Goal: Transaction & Acquisition: Purchase product/service

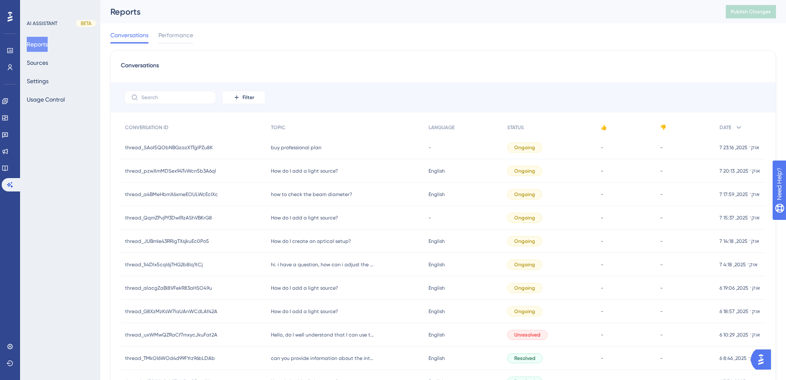
click at [314, 151] on div "buy professional plan buy professional plan" at bounding box center [346, 147] width 158 height 23
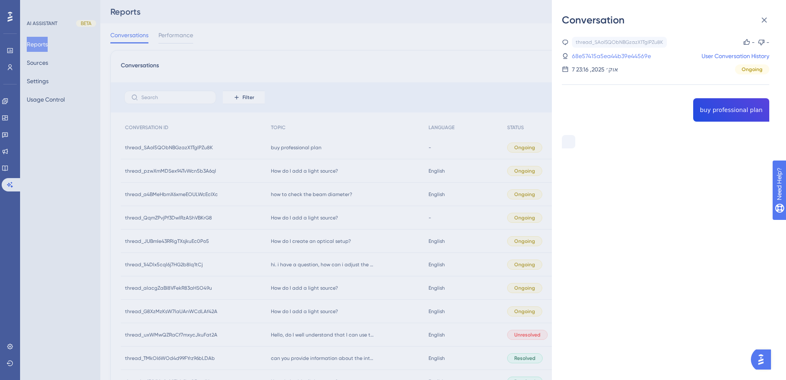
click at [602, 52] on link "68e57415a5ea44b39e44569e" at bounding box center [611, 56] width 79 height 10
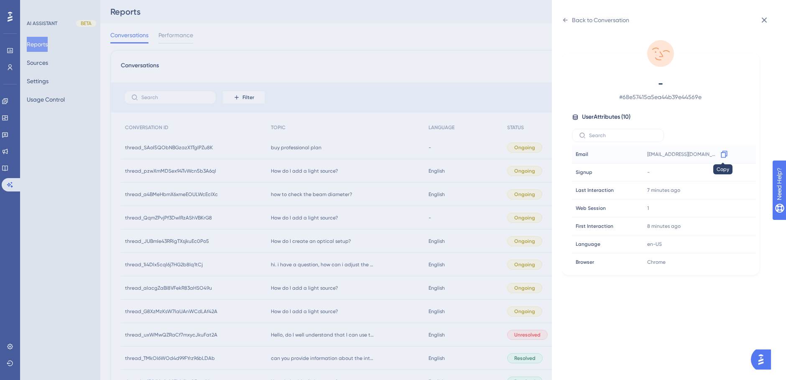
click at [723, 155] on icon at bounding box center [724, 154] width 8 height 8
click at [761, 20] on icon at bounding box center [764, 20] width 10 height 10
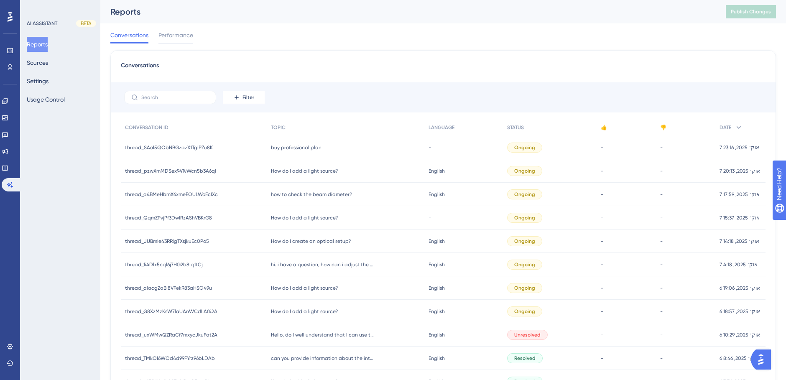
click at [310, 151] on div "buy professional plan buy professional plan" at bounding box center [346, 147] width 158 height 23
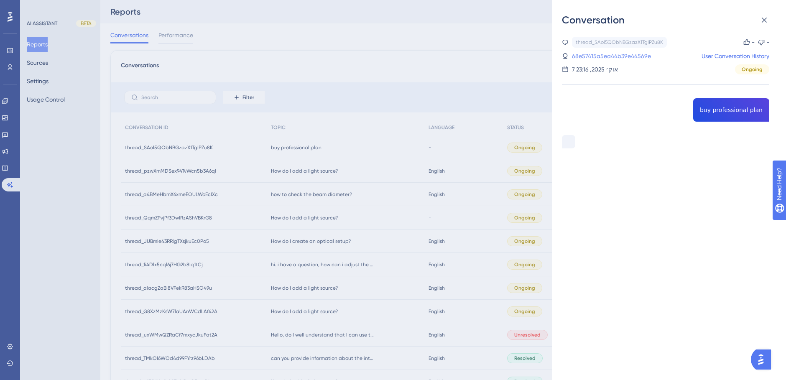
click at [641, 53] on link "68e57415a5ea44b39e44569e" at bounding box center [611, 56] width 79 height 10
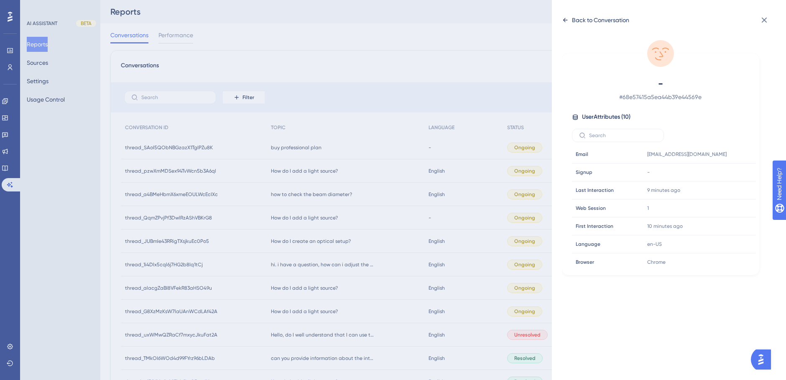
click at [565, 17] on icon at bounding box center [565, 20] width 7 height 7
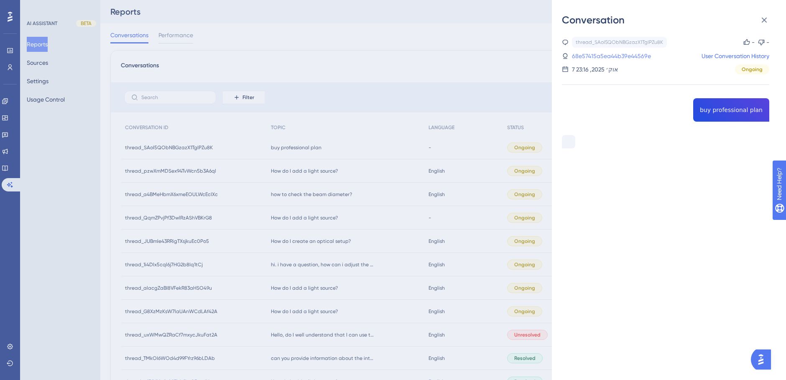
click at [626, 54] on link "68e57415a5ea44b39e44569e" at bounding box center [611, 56] width 79 height 10
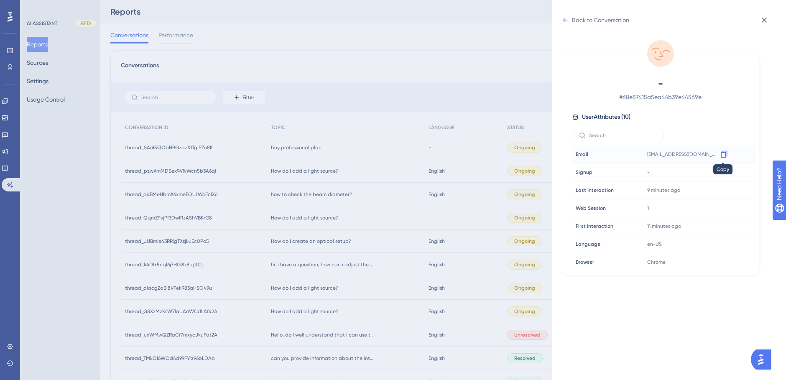
click at [722, 153] on icon at bounding box center [724, 154] width 8 height 8
click at [620, 52] on div "- # 68e57415a5ea44b39e44569e User Attributes ( 10 ) Email Email [EMAIL_ADDRESS]…" at bounding box center [660, 156] width 197 height 238
click at [764, 21] on icon at bounding box center [764, 20] width 10 height 10
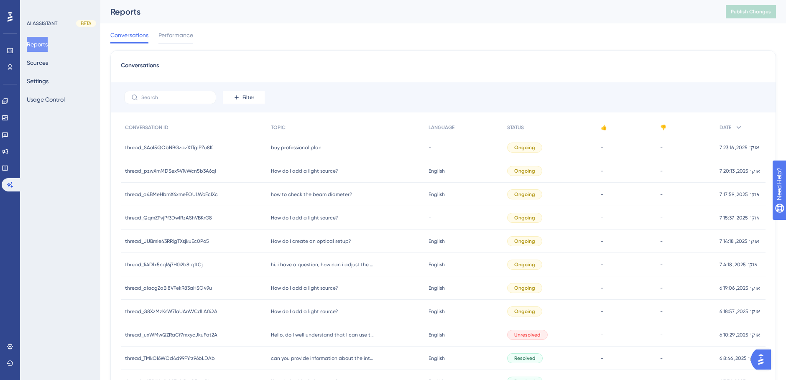
click at [284, 145] on span "buy professional plan" at bounding box center [296, 147] width 51 height 7
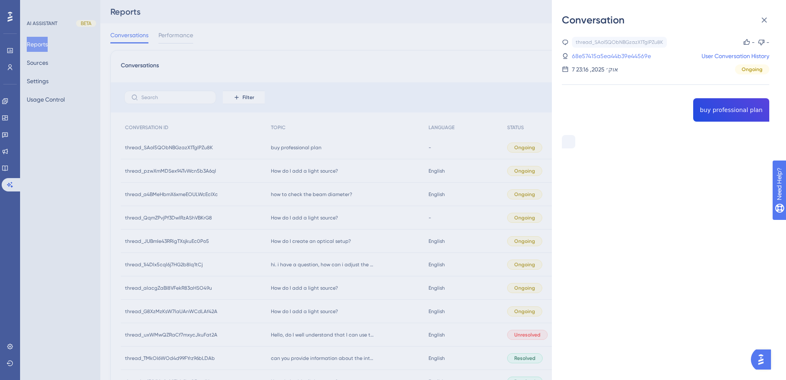
click at [611, 56] on link "68e57415a5ea44b39e44569e" at bounding box center [611, 56] width 79 height 10
